Goal: Transaction & Acquisition: Purchase product/service

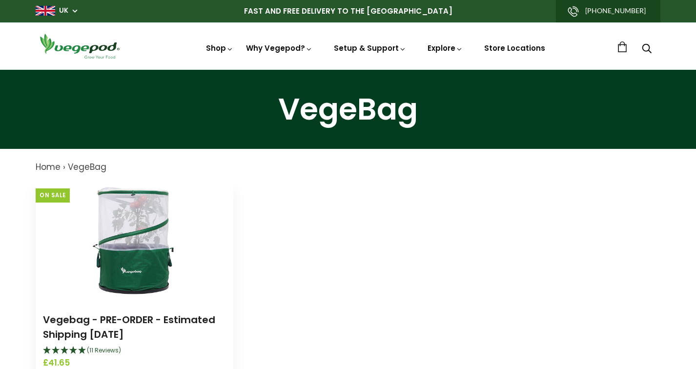
click at [53, 190] on link at bounding box center [135, 241] width 198 height 122
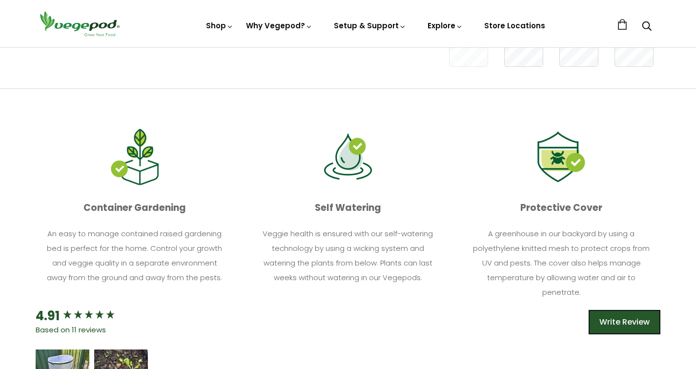
scroll to position [369, 0]
